Goal: Task Accomplishment & Management: Manage account settings

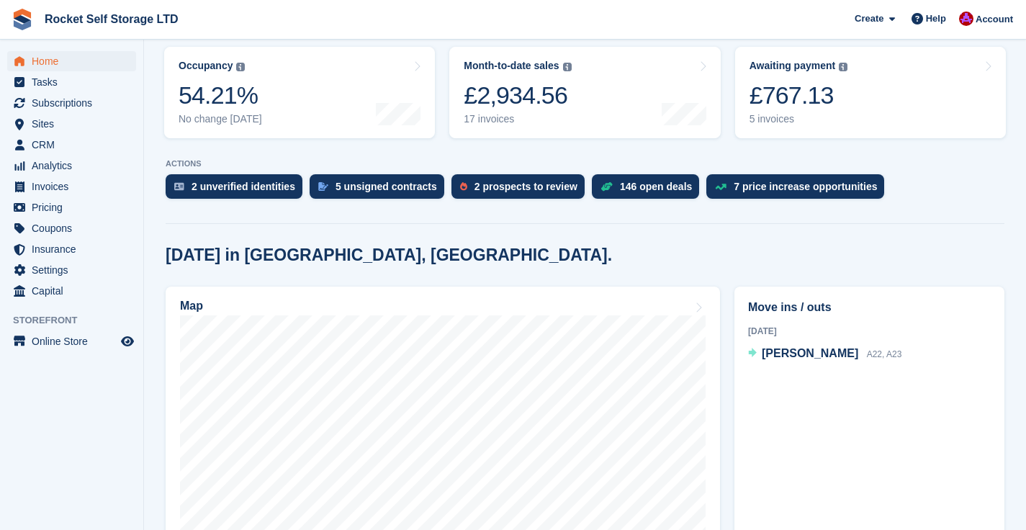
scroll to position [163, 0]
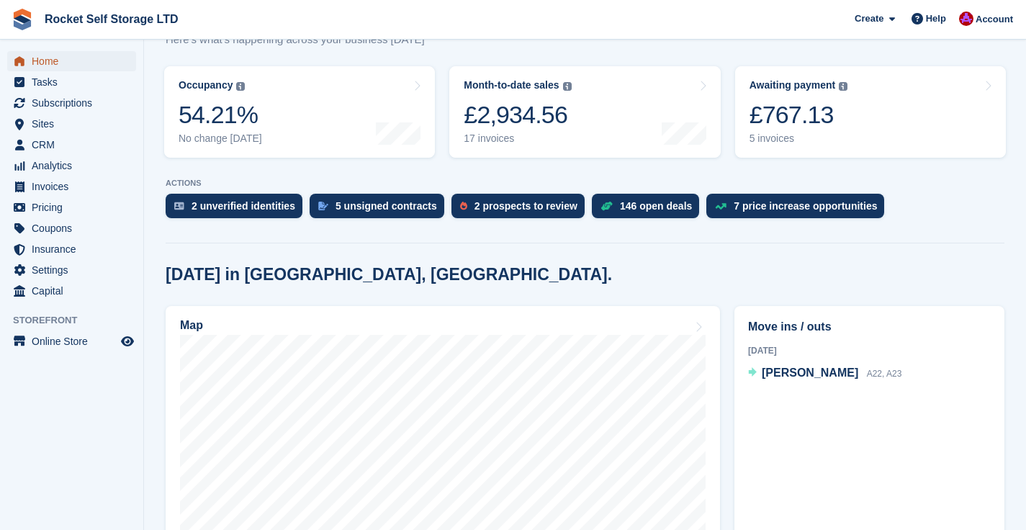
click at [45, 61] on span "Home" at bounding box center [75, 61] width 86 height 20
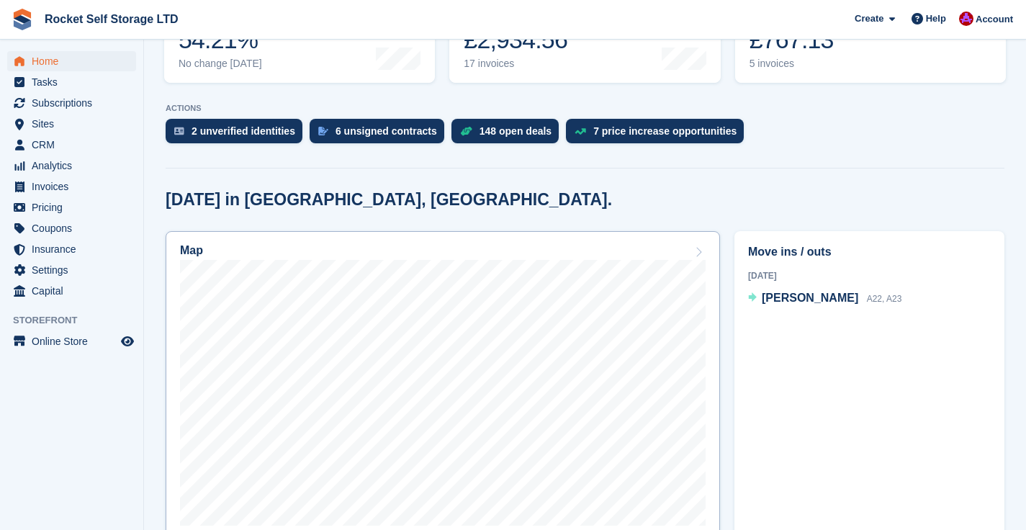
scroll to position [234, 0]
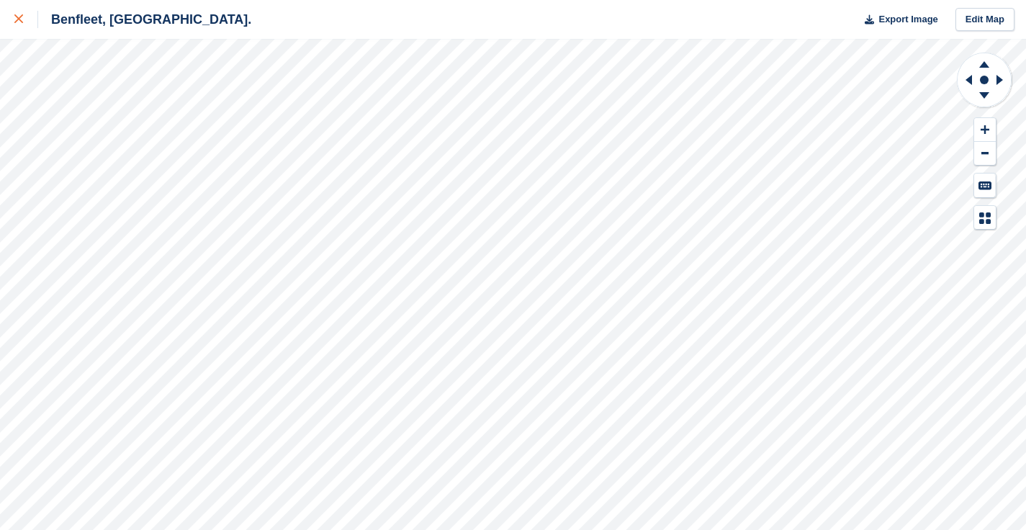
click at [24, 21] on div at bounding box center [26, 19] width 24 height 17
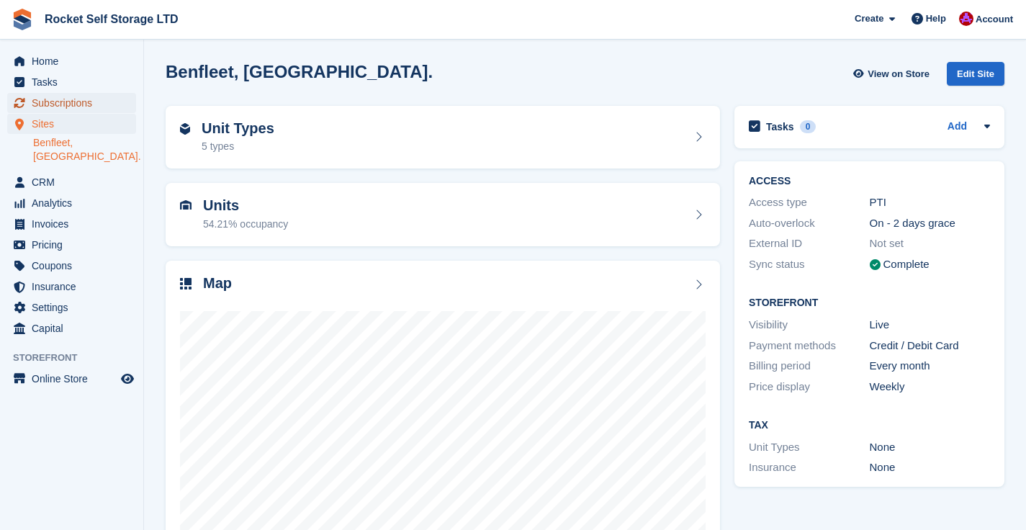
click at [61, 104] on span "Subscriptions" at bounding box center [75, 103] width 86 height 20
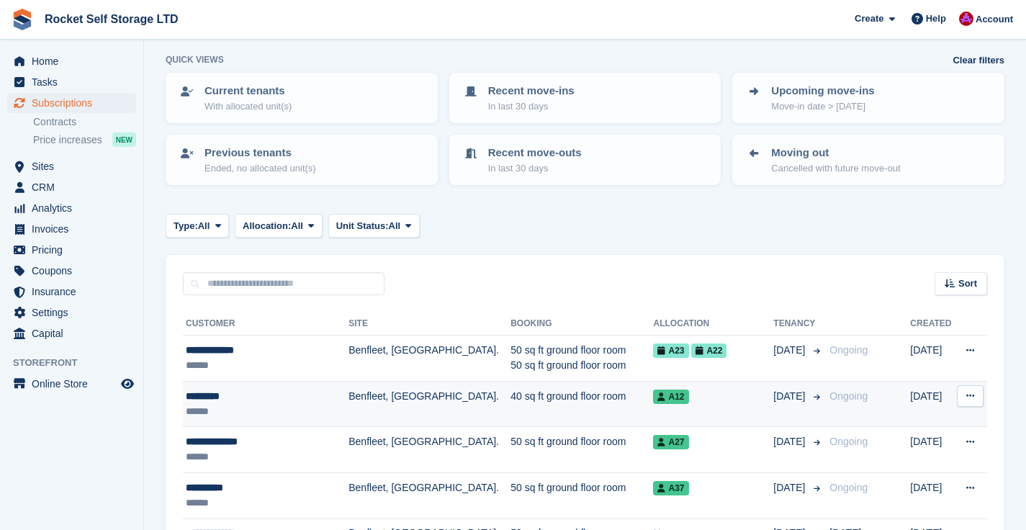
scroll to position [145, 0]
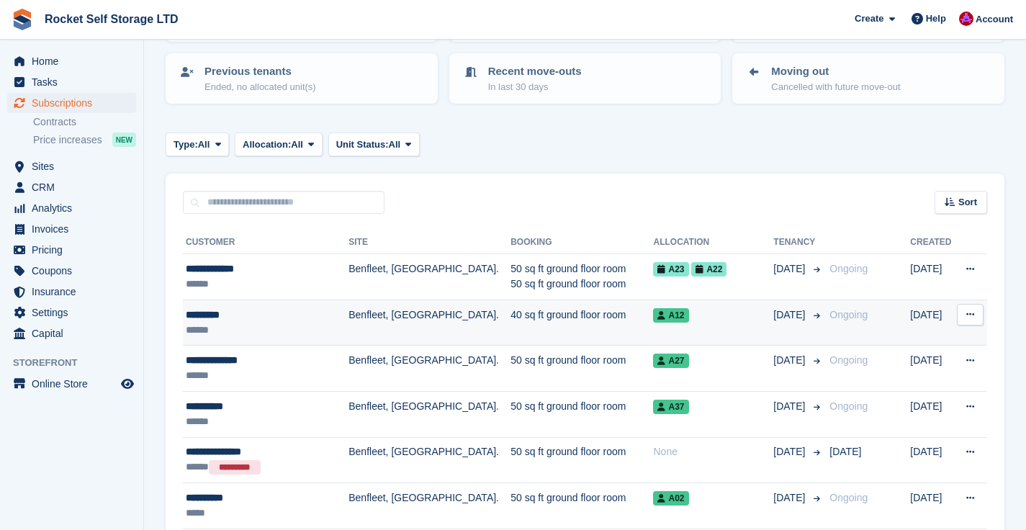
click at [402, 313] on td "Benfleet, [GEOGRAPHIC_DATA]." at bounding box center [429, 322] width 162 height 46
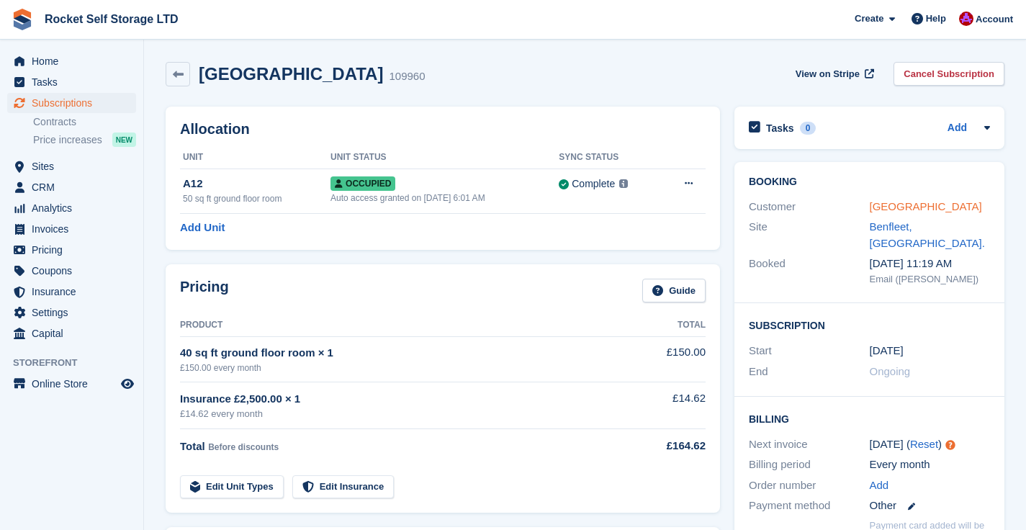
click at [901, 210] on link "Stu Hills" at bounding box center [926, 206] width 112 height 12
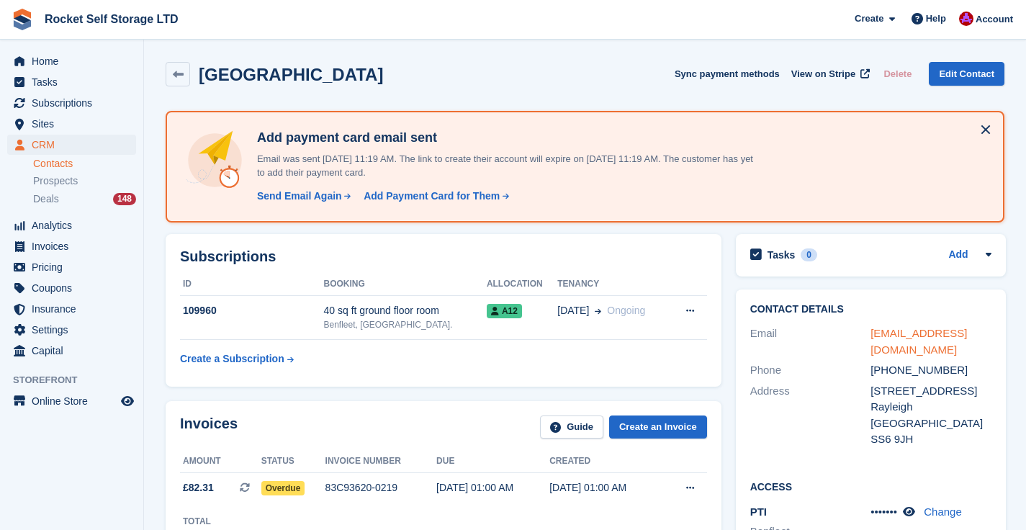
click at [953, 335] on link "stuhills@hotmail.co.uk" at bounding box center [918, 341] width 96 height 29
click at [101, 51] on span "Home" at bounding box center [75, 61] width 86 height 20
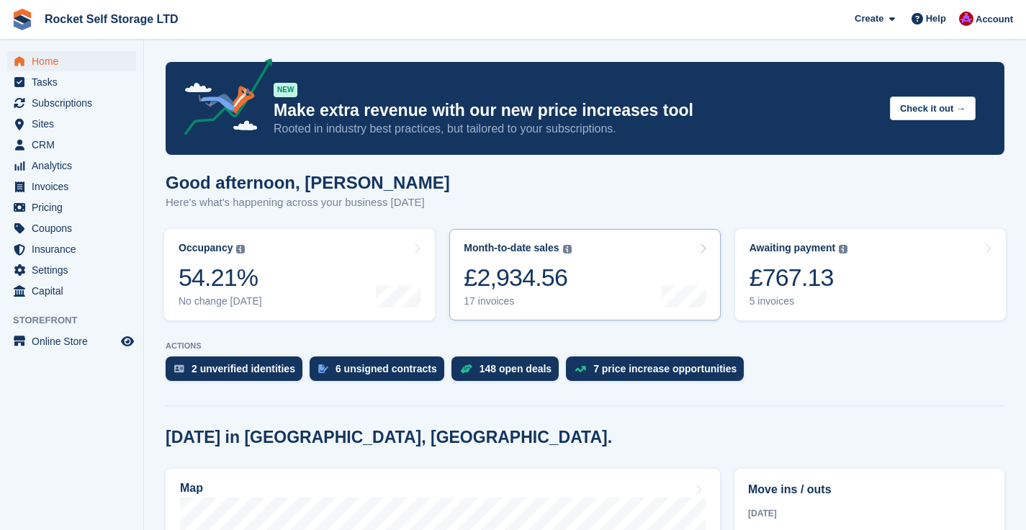
click at [537, 282] on div "£2,934.56" at bounding box center [517, 278] width 107 height 30
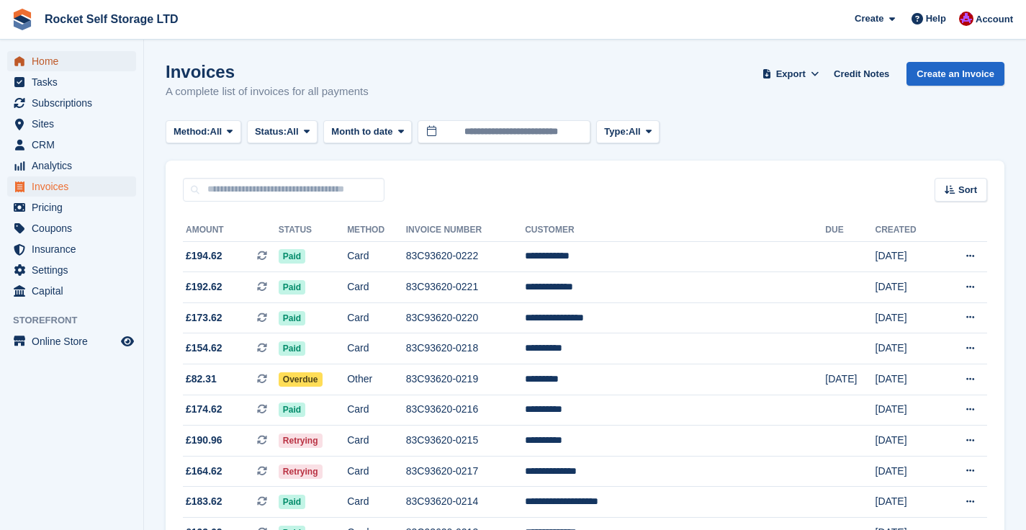
click at [60, 55] on span "Home" at bounding box center [75, 61] width 86 height 20
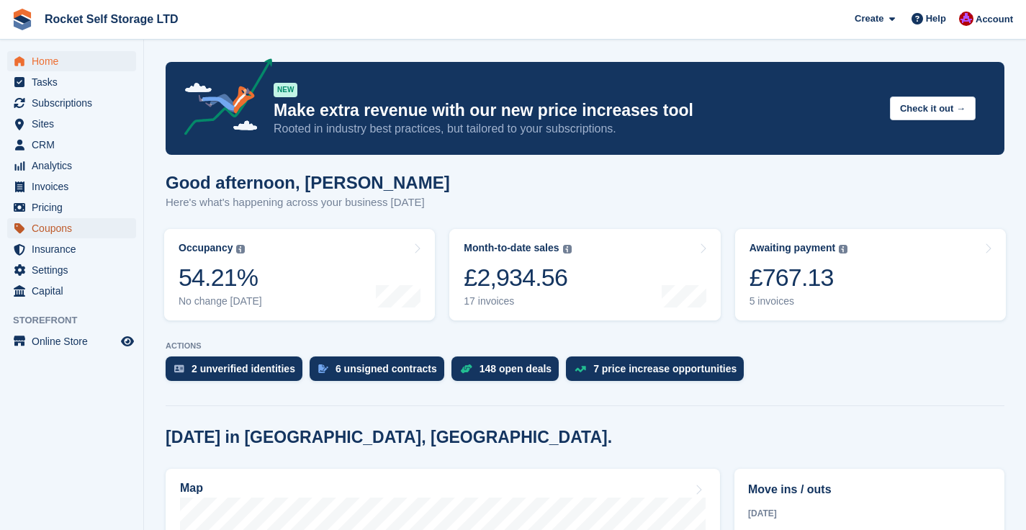
click at [49, 229] on span "Coupons" at bounding box center [75, 228] width 86 height 20
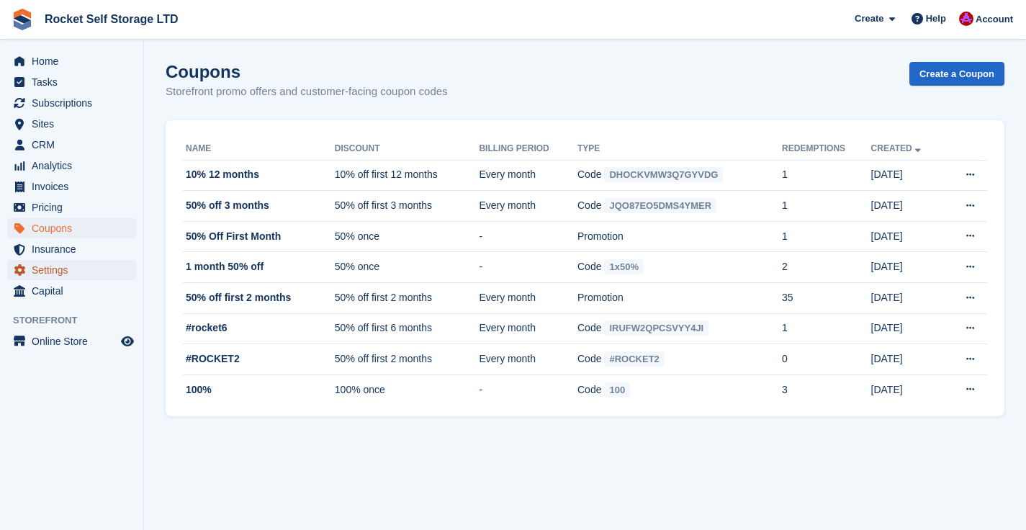
click at [36, 266] on span "Settings" at bounding box center [75, 270] width 86 height 20
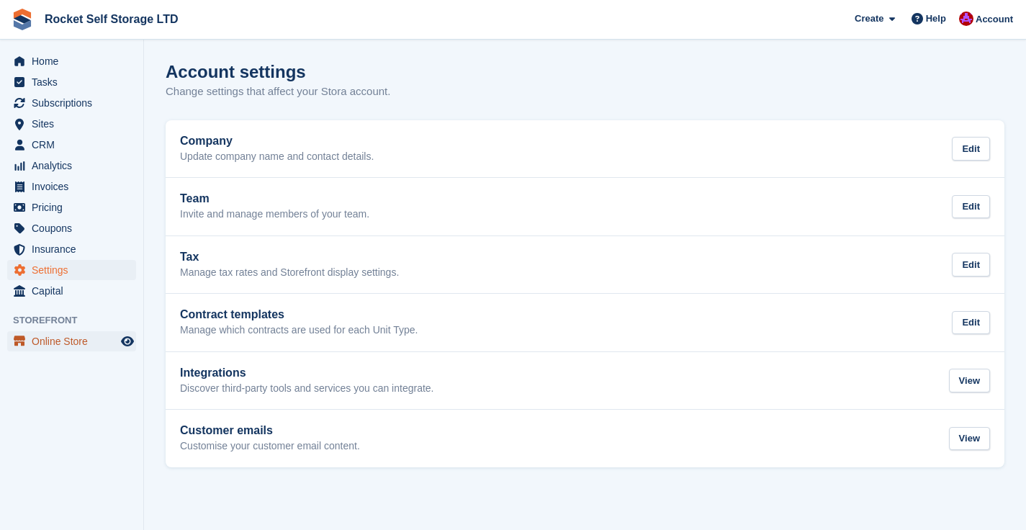
click at [28, 340] on link "Online Store" at bounding box center [71, 341] width 129 height 20
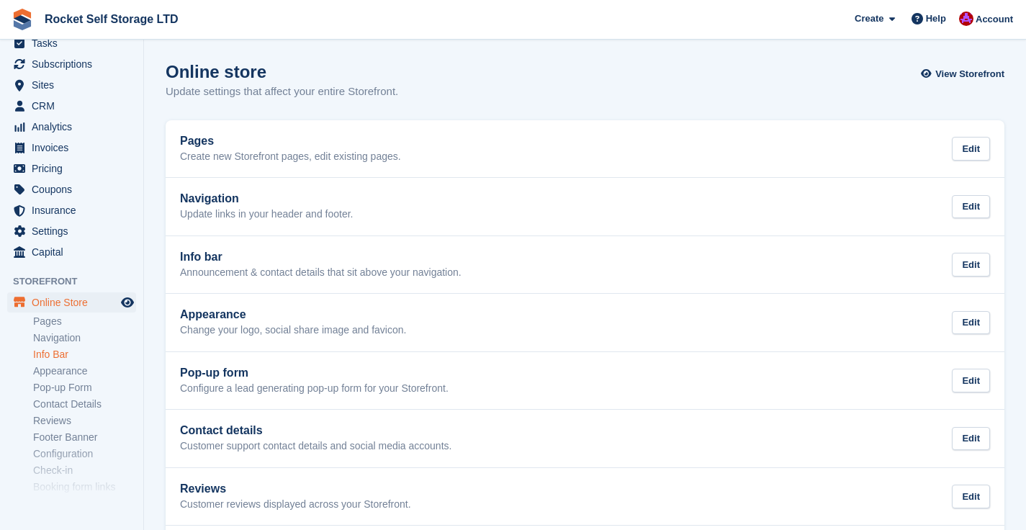
scroll to position [40, 0]
click at [60, 384] on link "Pop-up Form" at bounding box center [84, 386] width 103 height 14
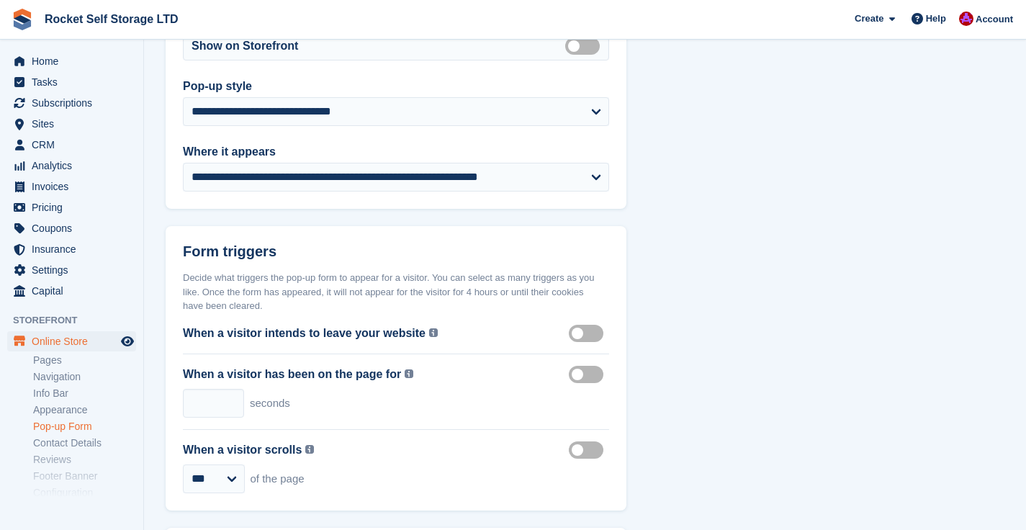
scroll to position [285, 0]
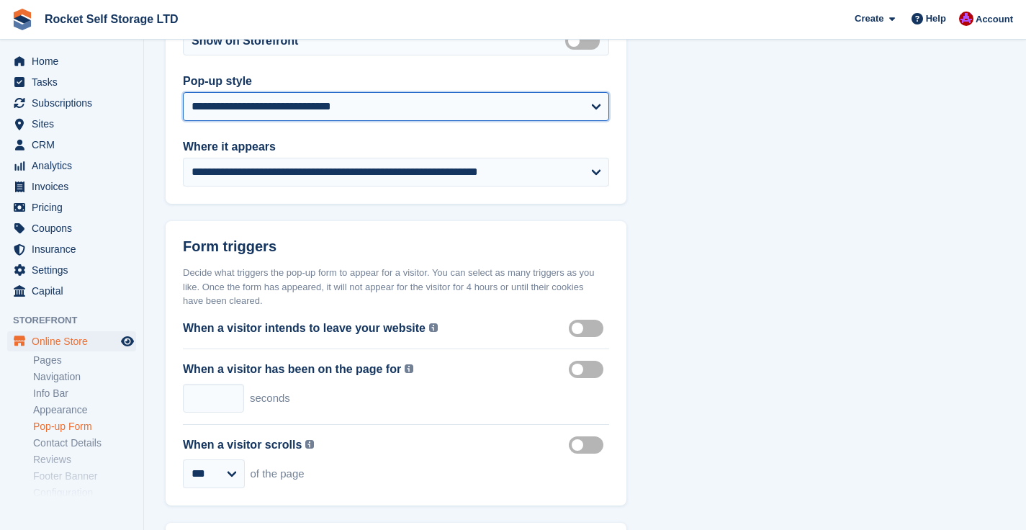
click at [321, 110] on select "**********" at bounding box center [396, 106] width 426 height 29
select select "*****"
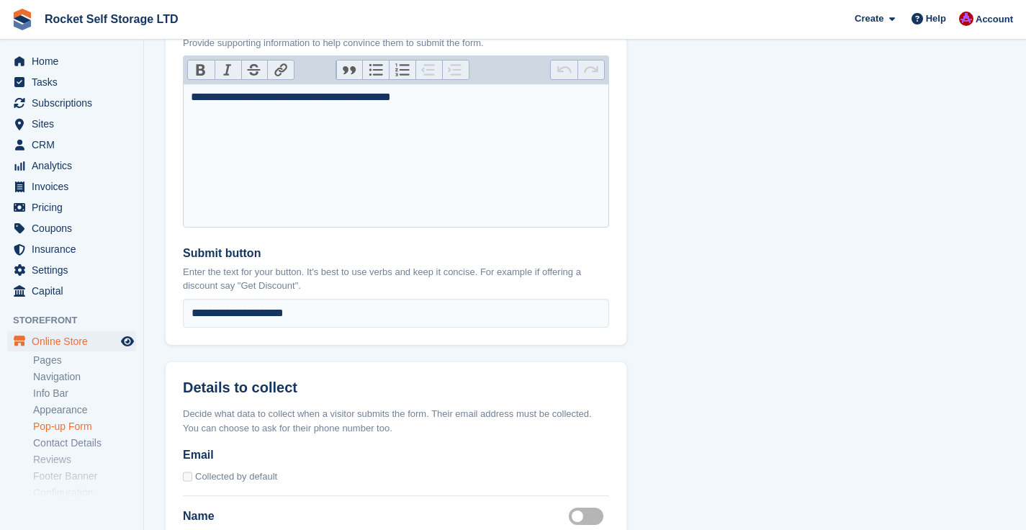
scroll to position [1175, 0]
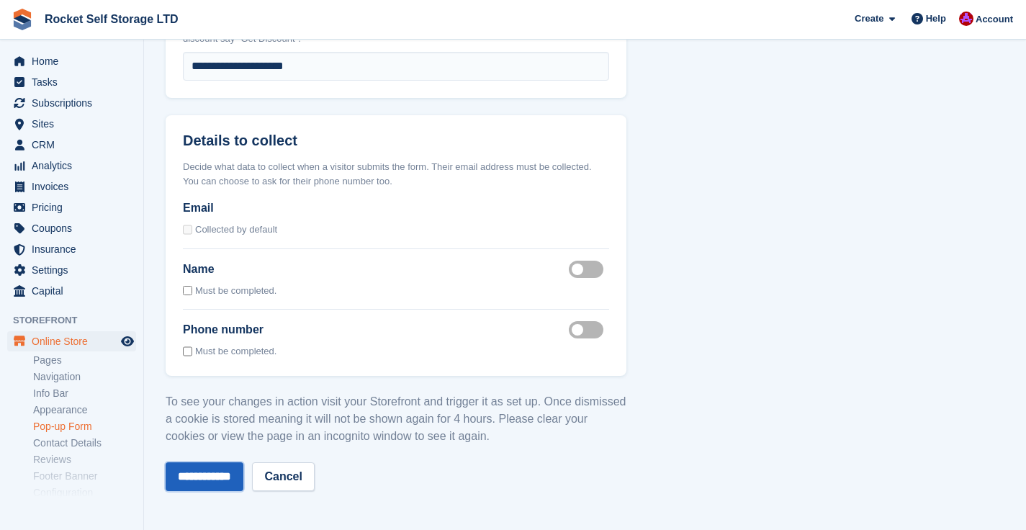
click at [223, 480] on input "**********" at bounding box center [205, 476] width 78 height 29
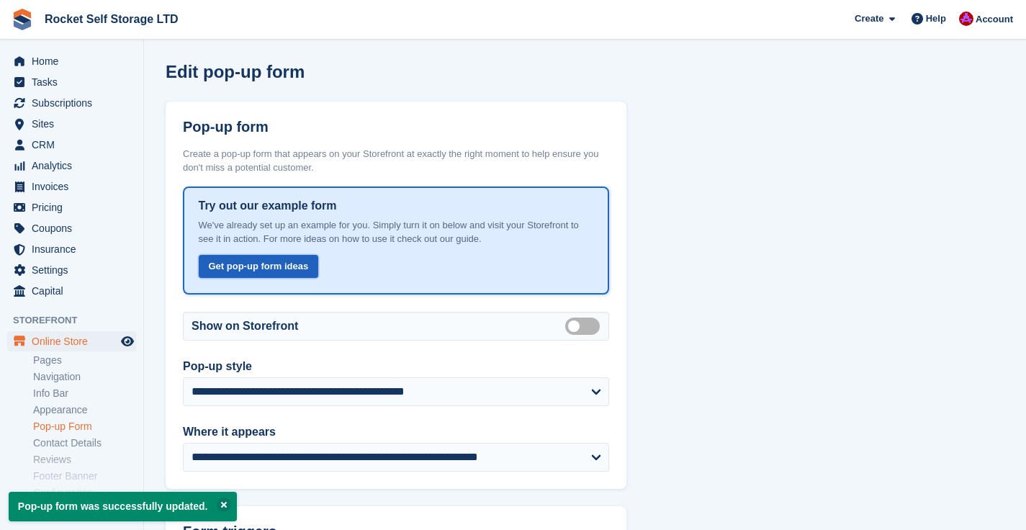
click at [224, 266] on link "Get pop-up form ideas" at bounding box center [259, 267] width 120 height 24
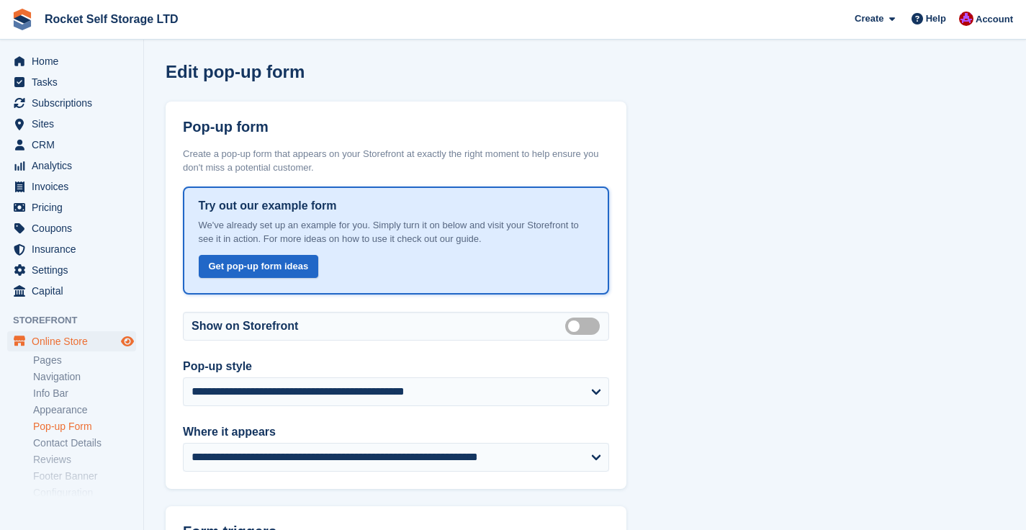
click at [128, 339] on icon "Preview store" at bounding box center [127, 341] width 13 height 12
click at [35, 53] on span "Home" at bounding box center [75, 61] width 86 height 20
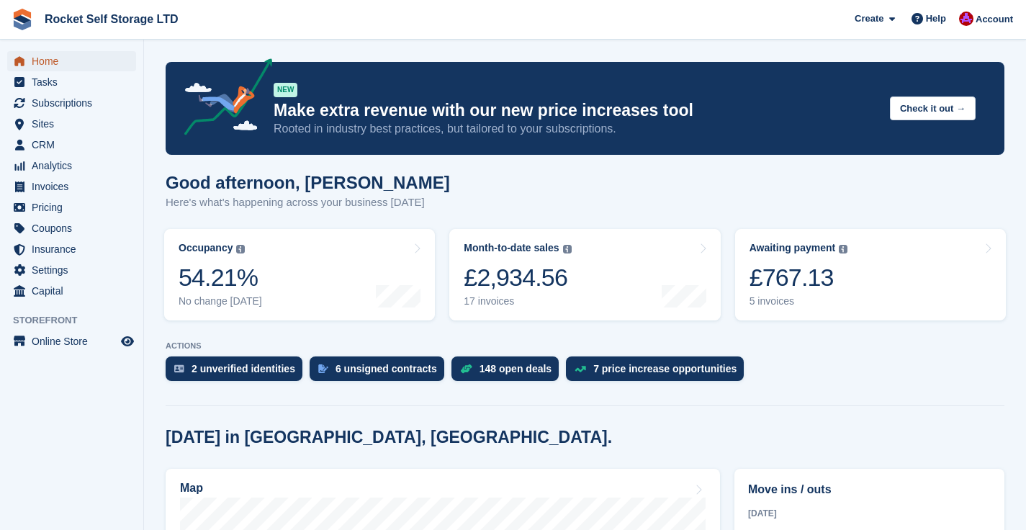
click at [70, 58] on span "Home" at bounding box center [75, 61] width 86 height 20
